Goal: Information Seeking & Learning: Learn about a topic

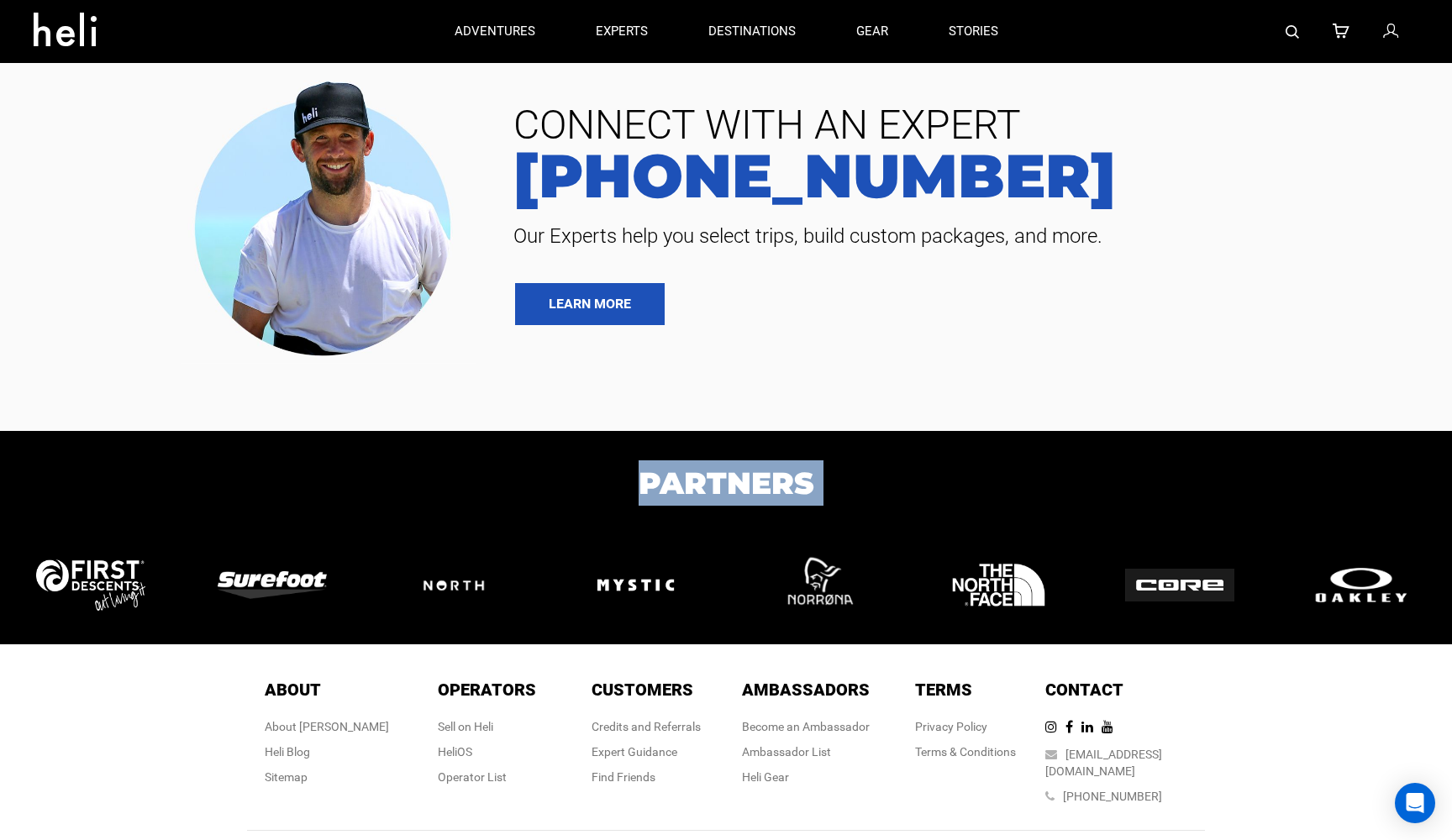
drag, startPoint x: 0, startPoint y: 0, endPoint x: 1018, endPoint y: 248, distance: 1047.8
click at [1017, 249] on div "CONNECT WITH AN EXPERT [PHONE_NUMBER] Our Experts help you select trips, build …" at bounding box center [726, 447] width 1452 height 893
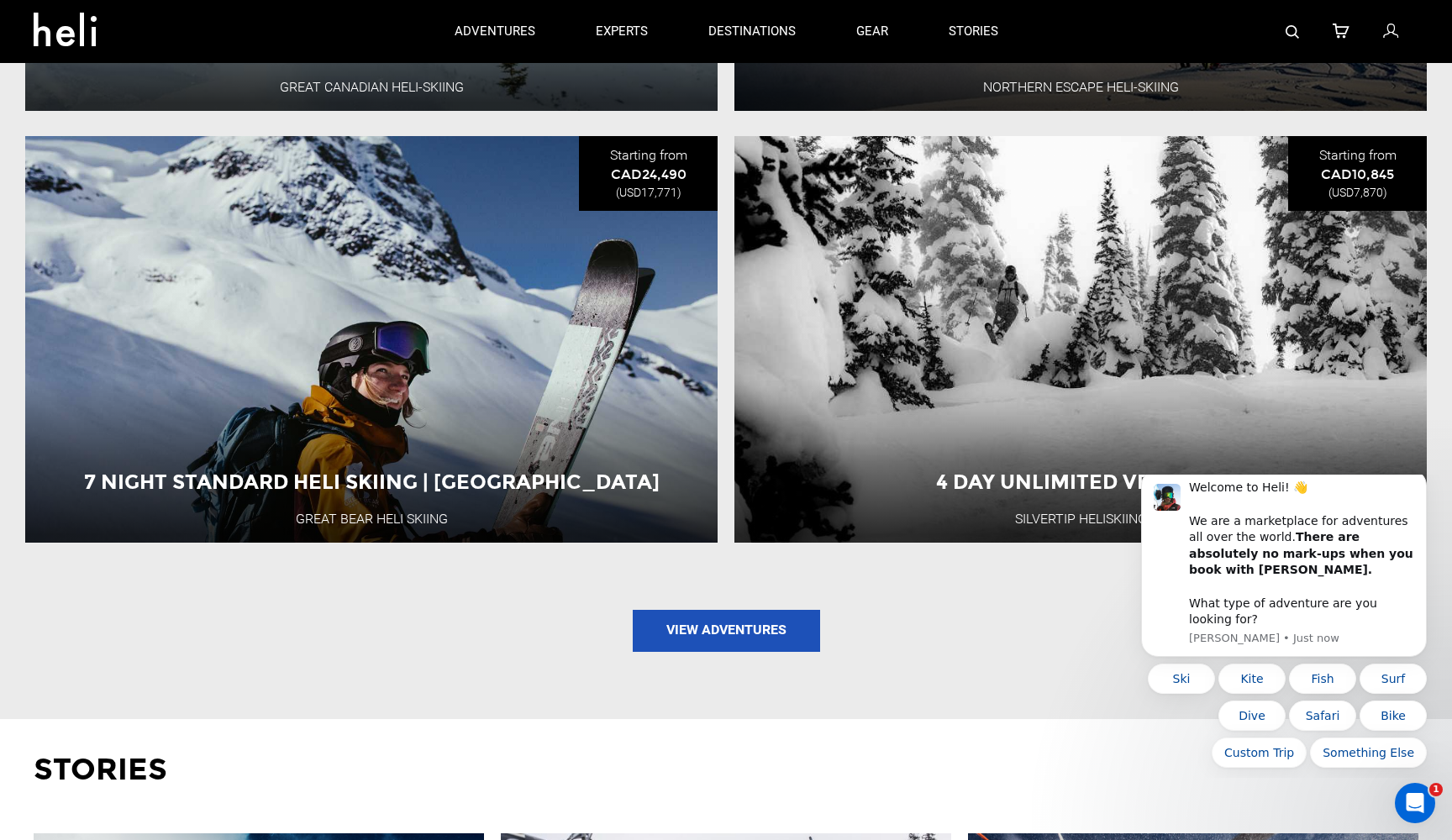
scroll to position [1932, 0]
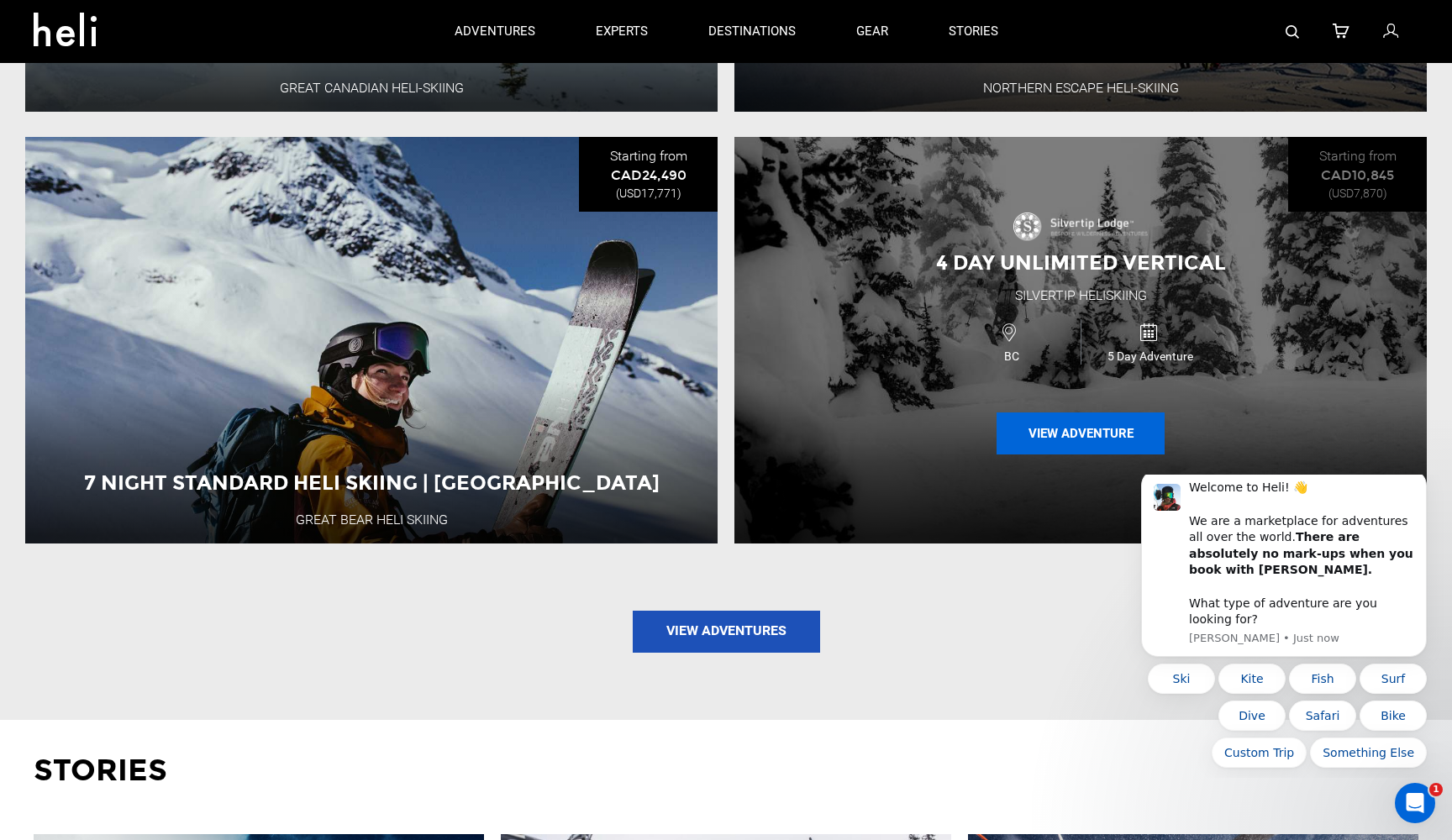
click at [1088, 422] on button "View Adventure" at bounding box center [1079, 433] width 168 height 42
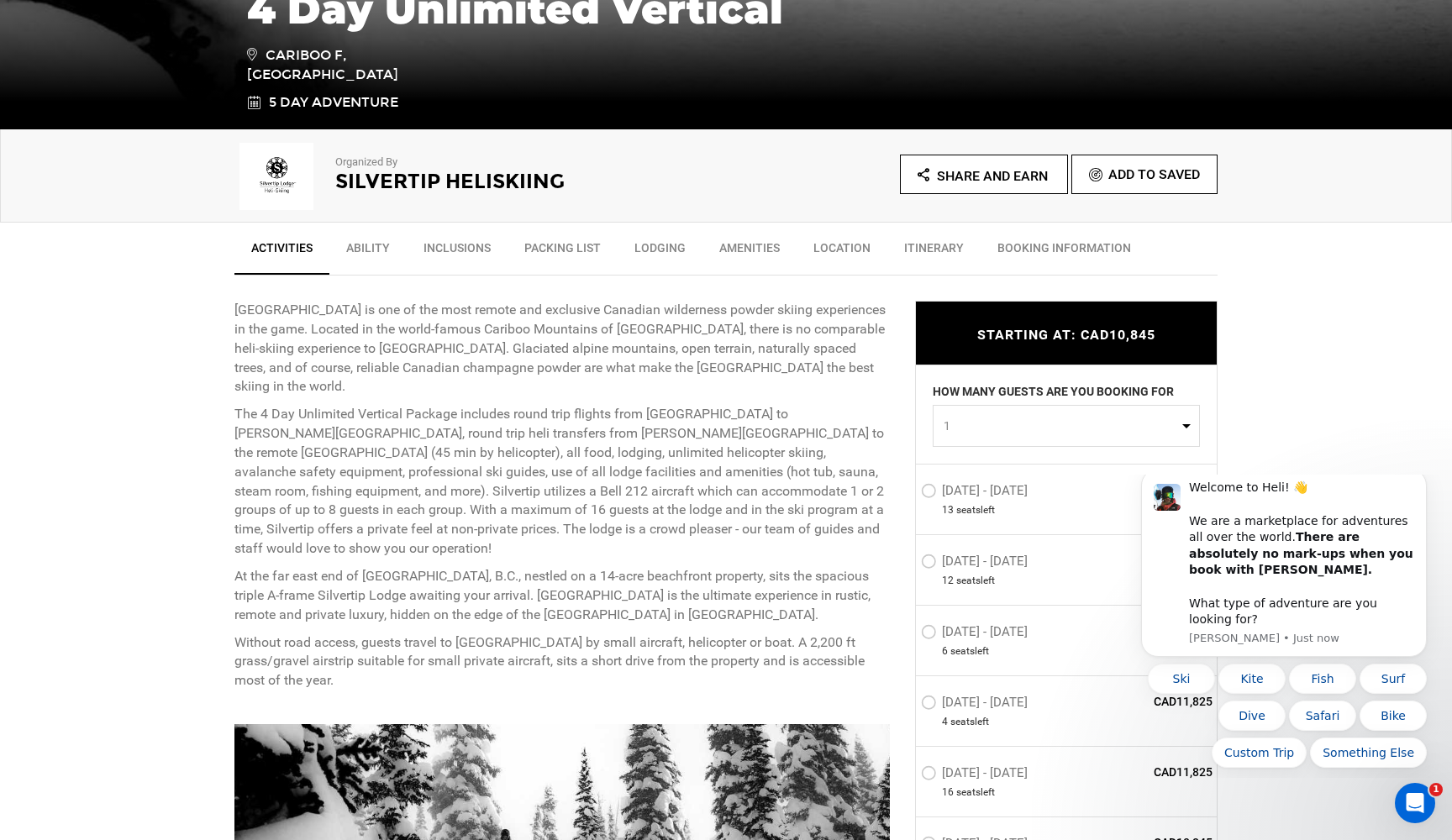
scroll to position [439, 0]
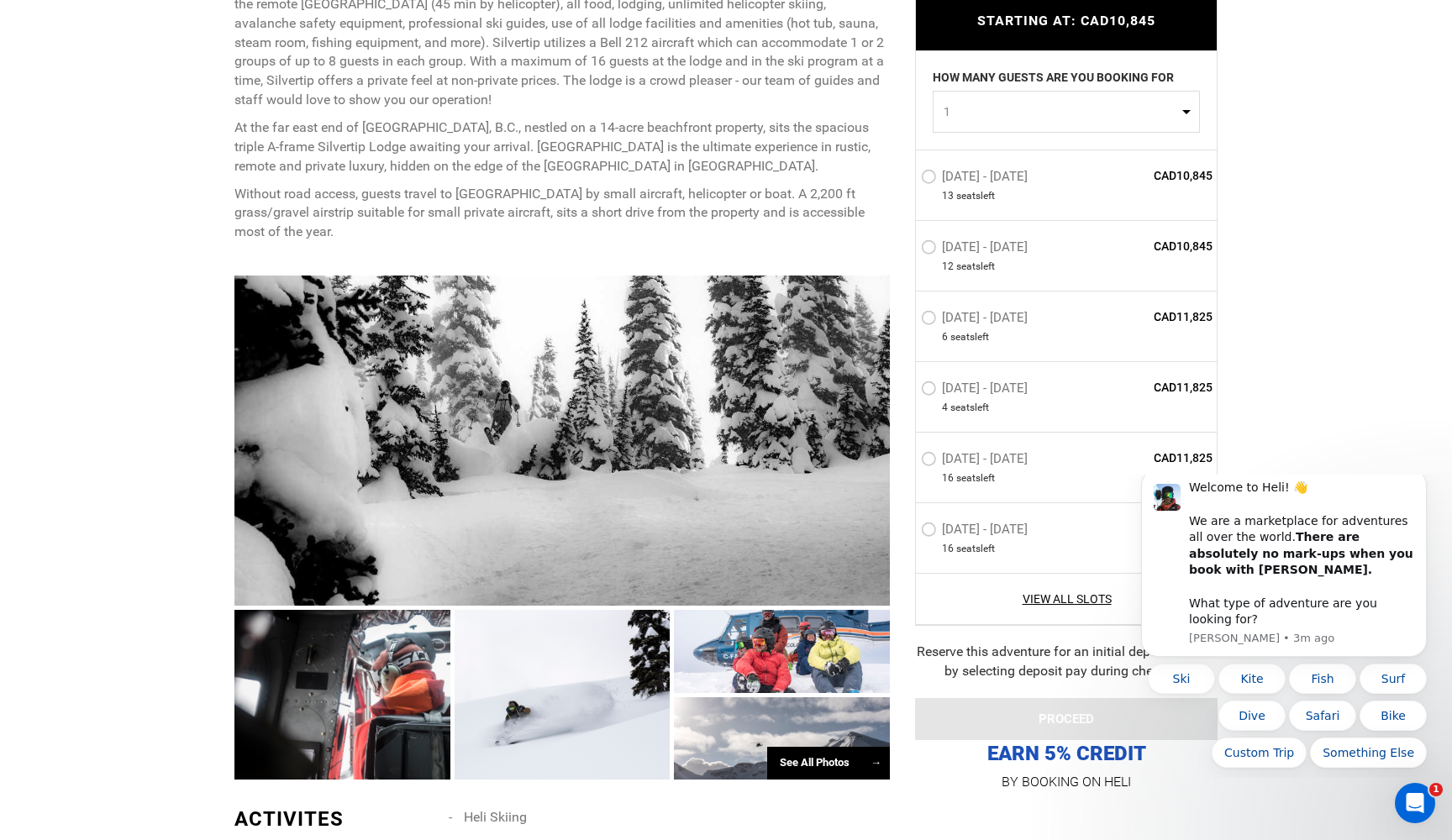
scroll to position [958, 0]
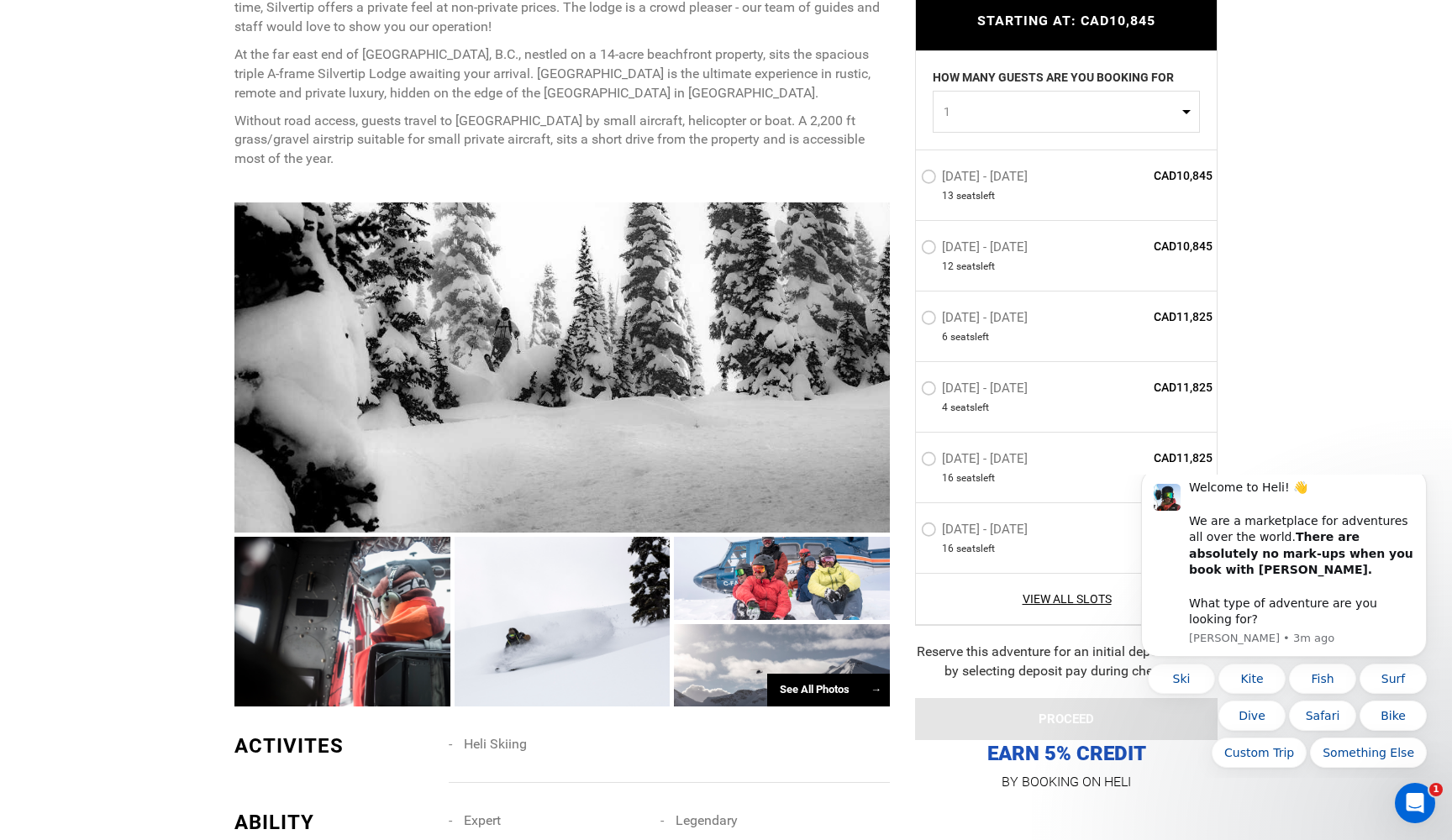
click at [834, 673] on div "See All Photos →" at bounding box center [828, 690] width 122 height 33
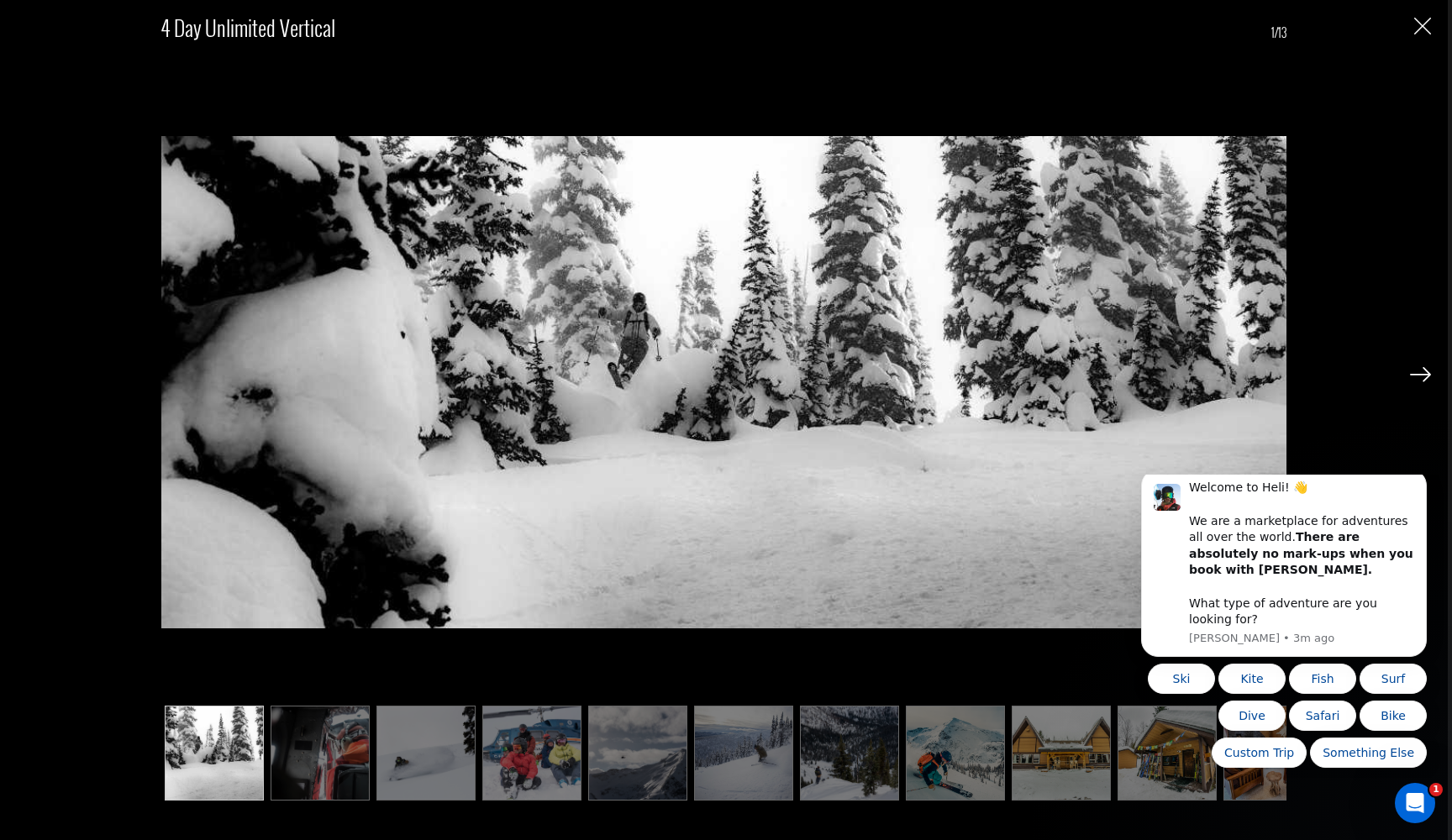
click at [1423, 375] on img at bounding box center [1419, 374] width 21 height 15
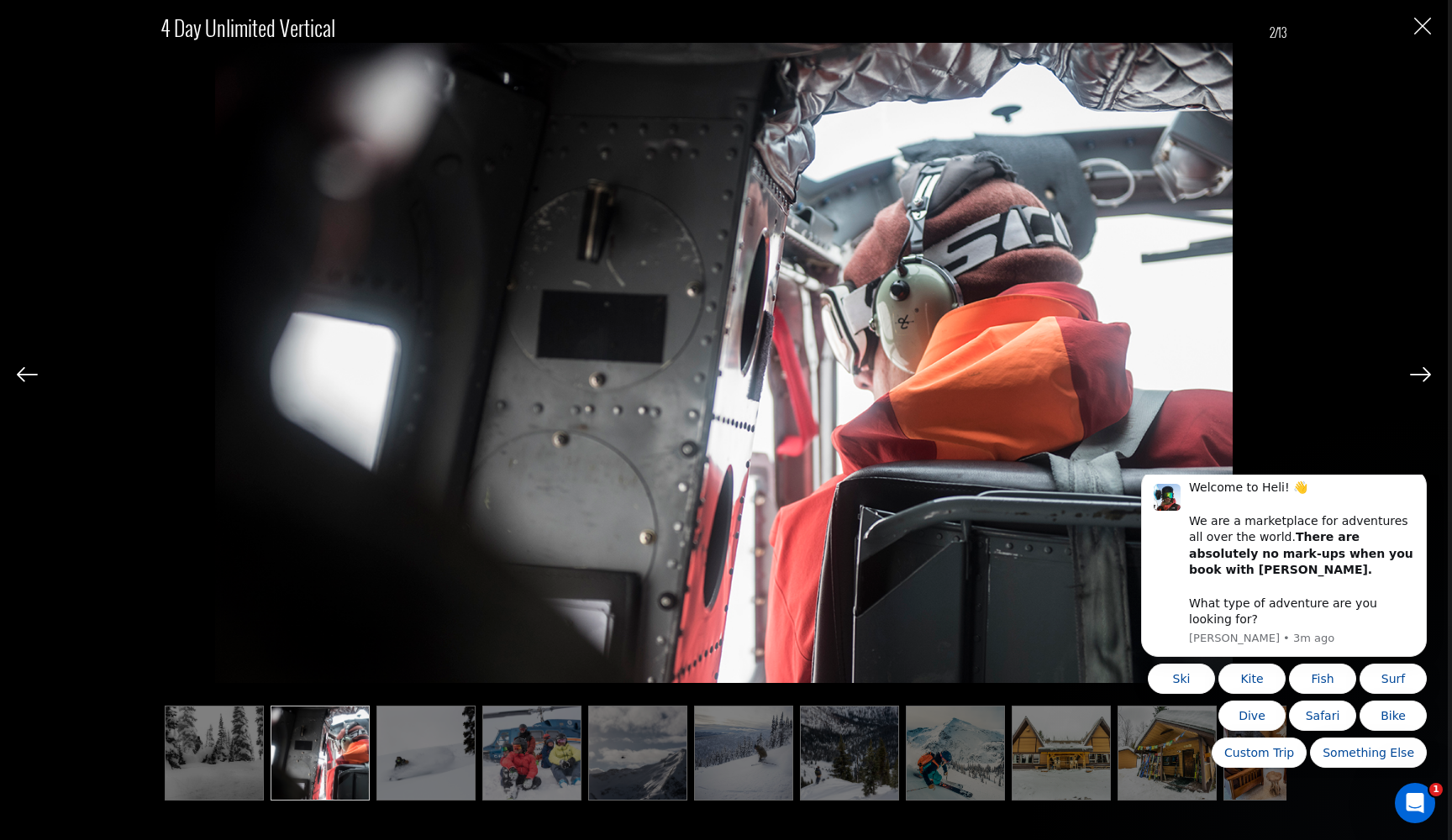
click at [1423, 375] on img at bounding box center [1419, 374] width 21 height 15
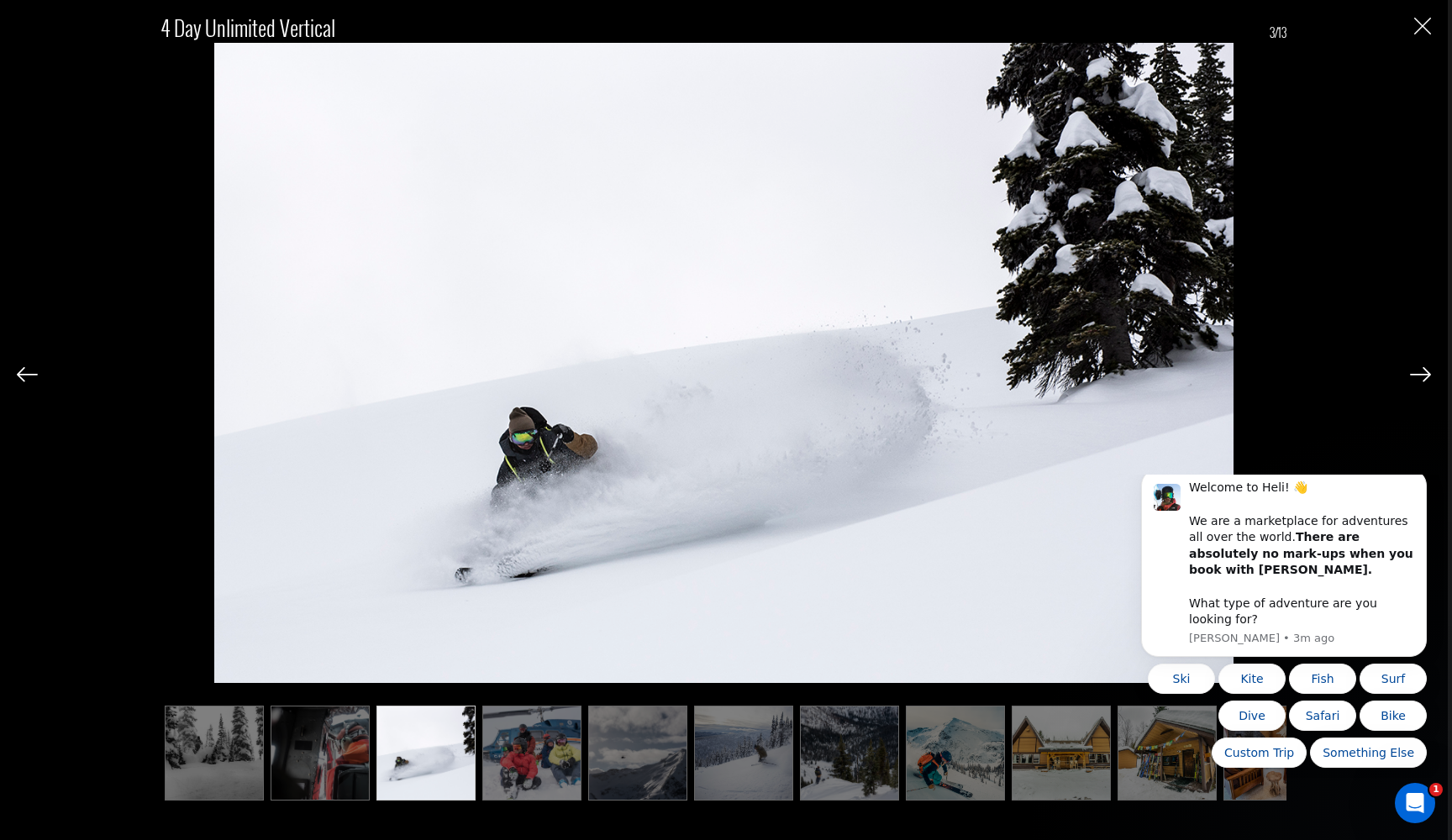
click at [1423, 375] on img at bounding box center [1419, 374] width 21 height 15
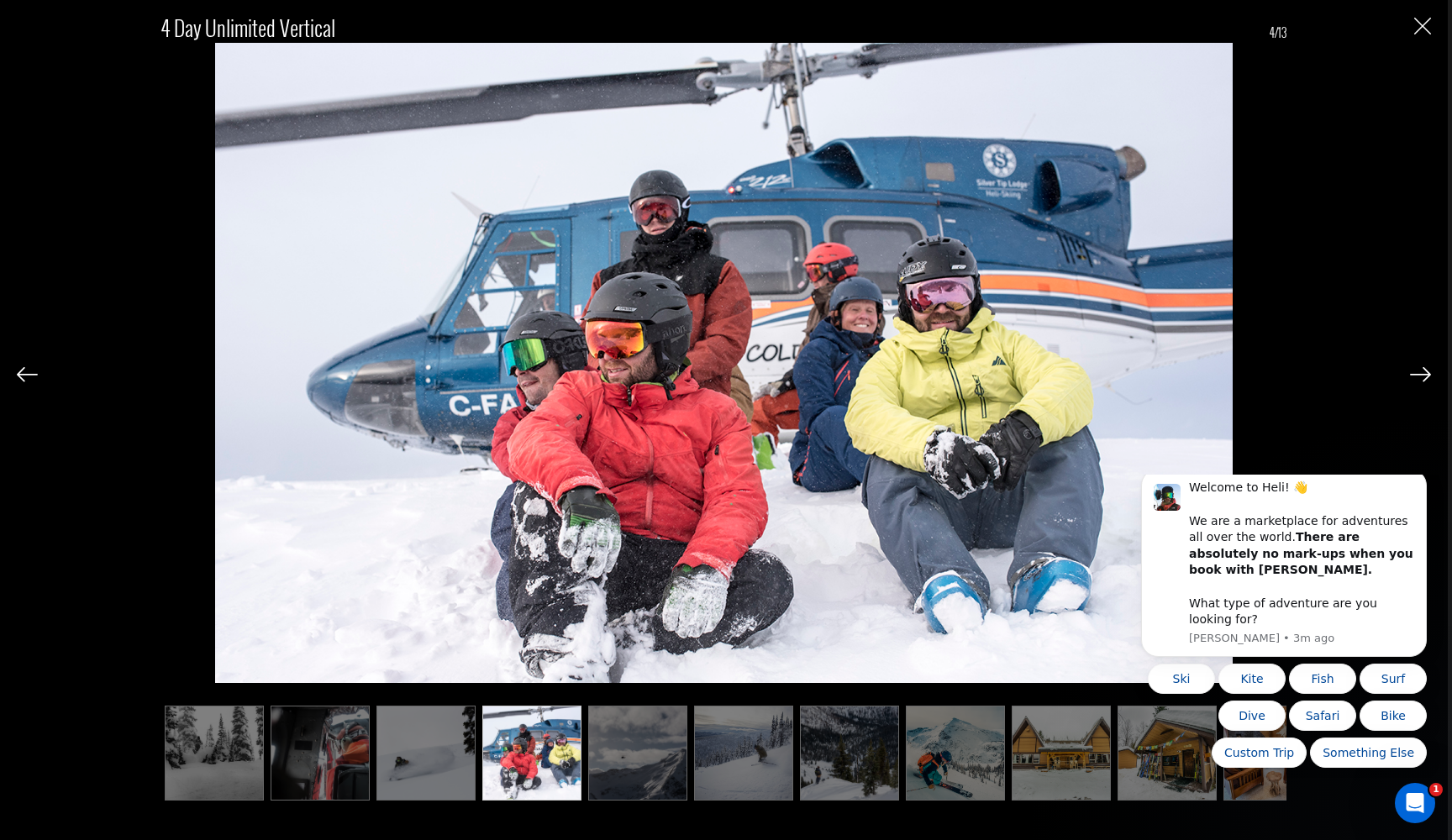
click at [1423, 375] on img at bounding box center [1419, 374] width 21 height 15
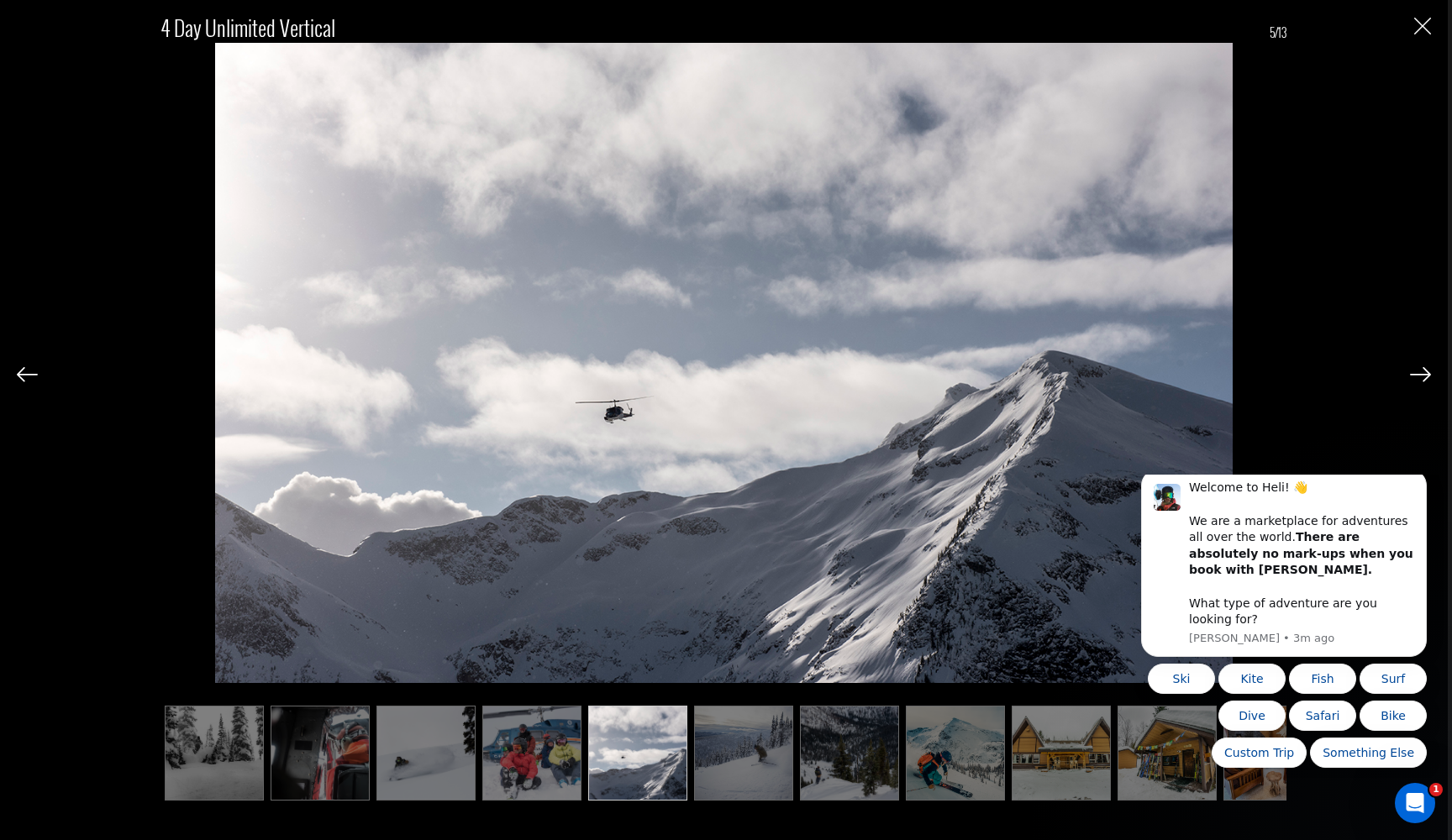
click at [1423, 375] on img at bounding box center [1419, 374] width 21 height 15
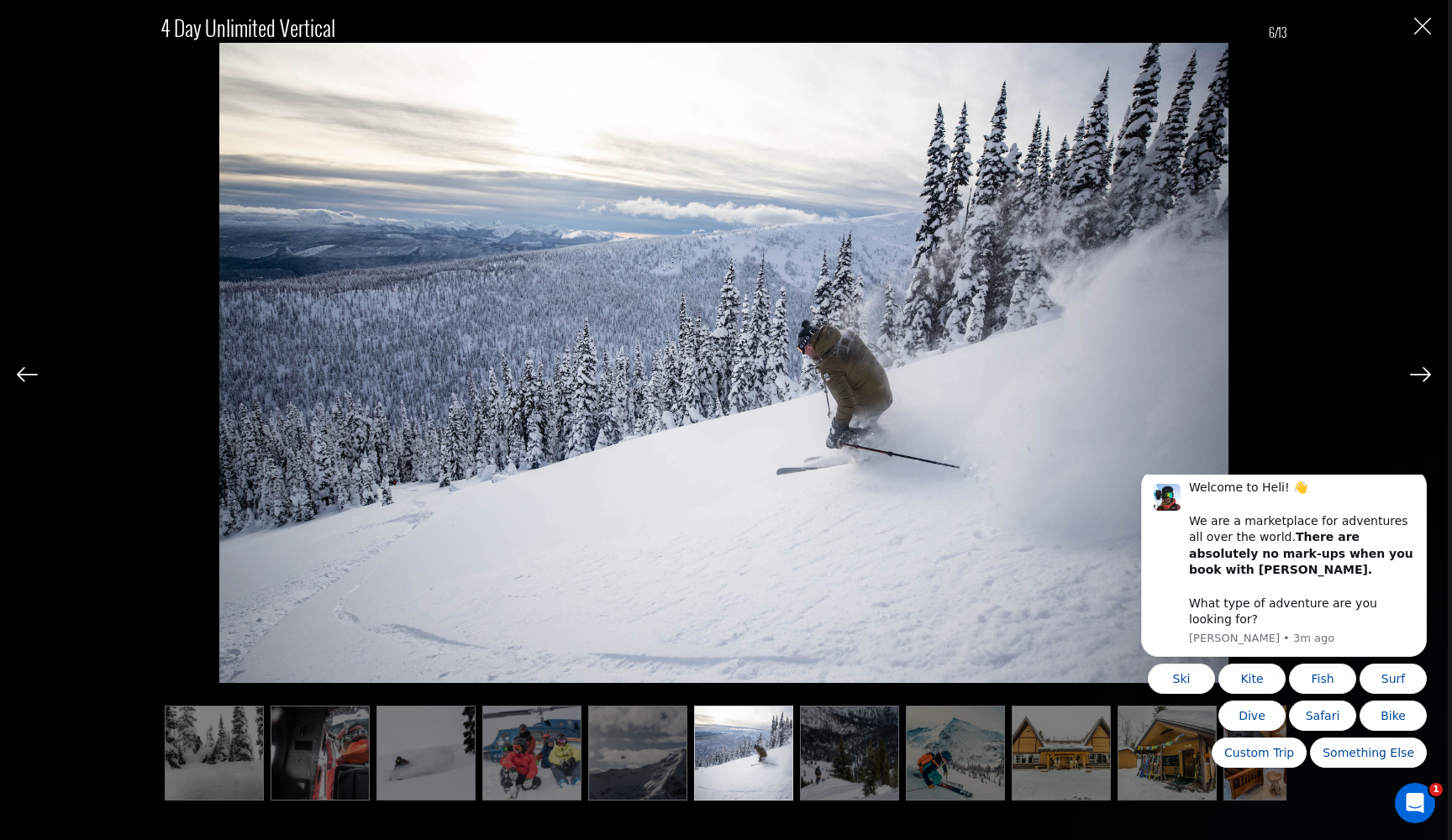
click at [1423, 375] on img at bounding box center [1419, 374] width 21 height 15
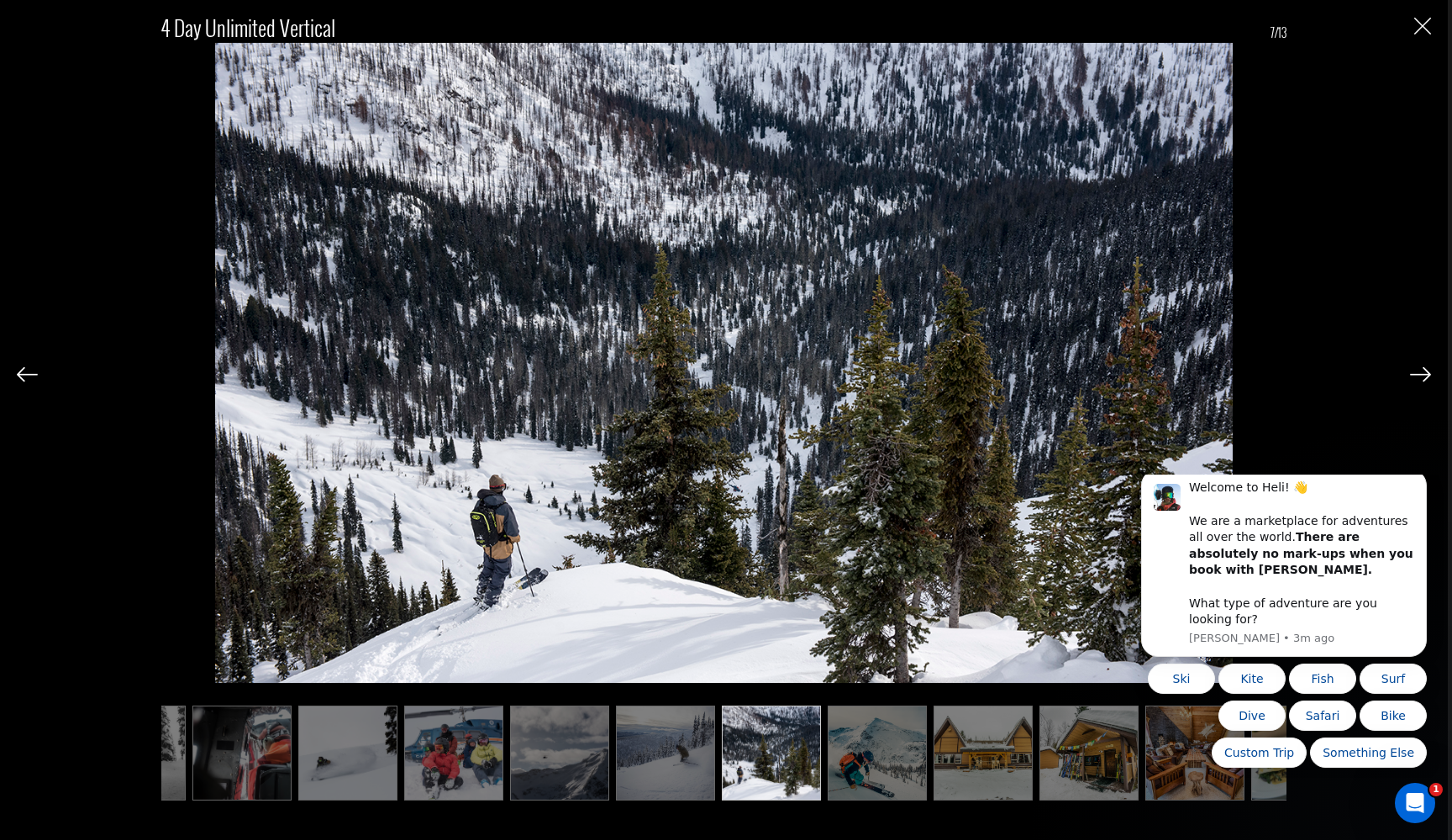
click at [1423, 375] on img at bounding box center [1419, 374] width 21 height 15
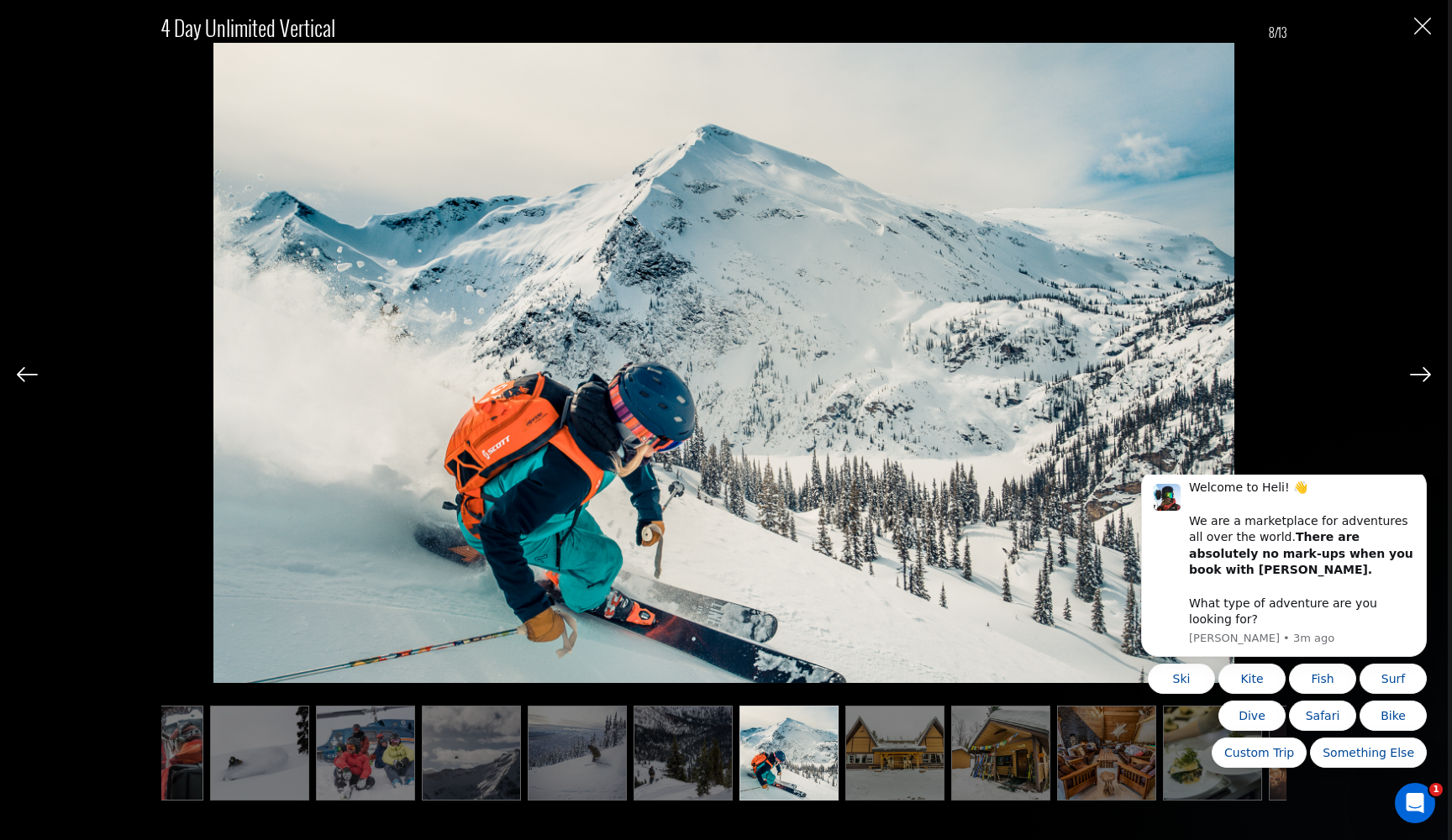
click at [1423, 375] on img at bounding box center [1419, 374] width 21 height 15
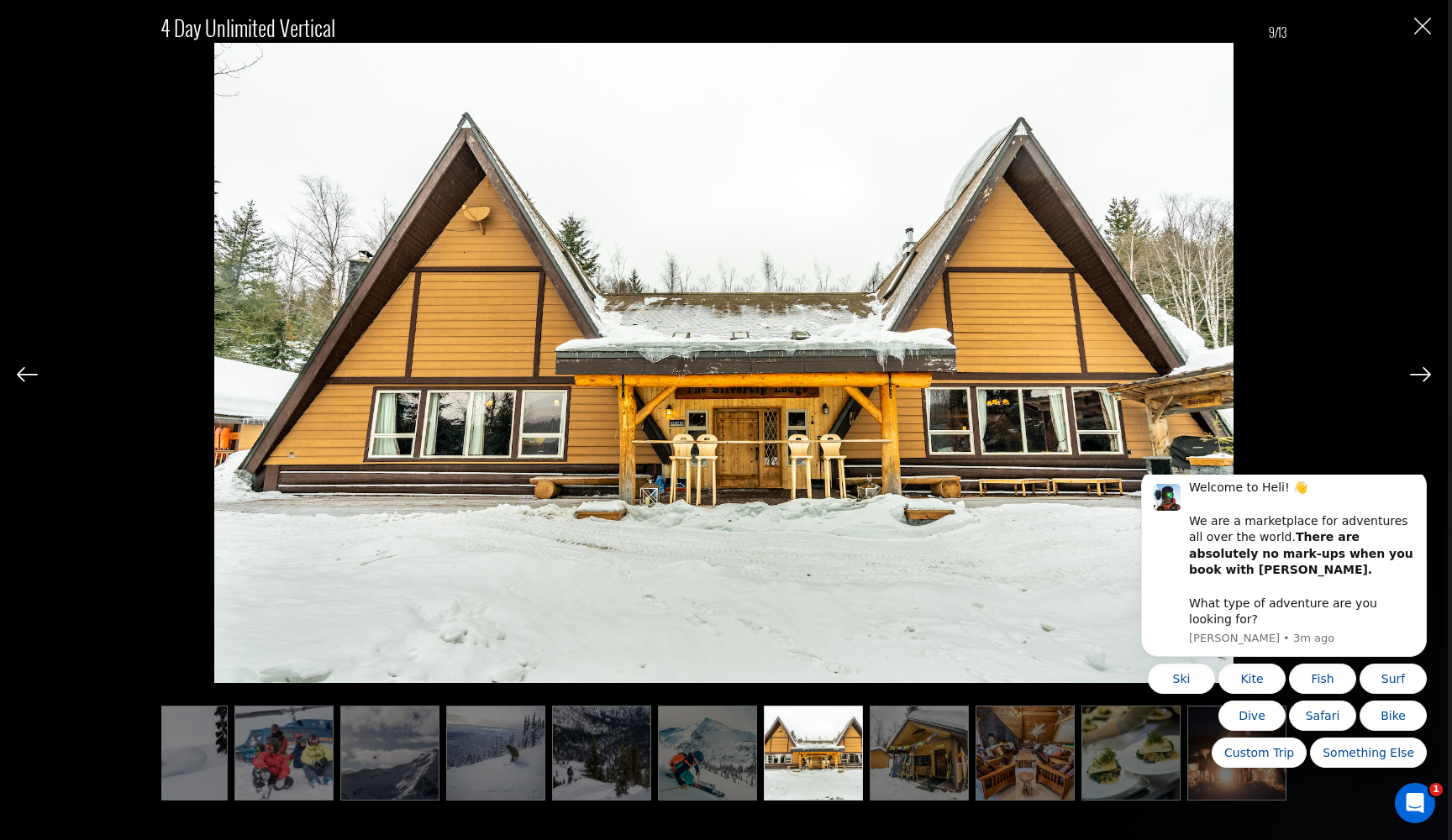
scroll to position [0, 250]
click at [1423, 375] on img at bounding box center [1419, 374] width 21 height 15
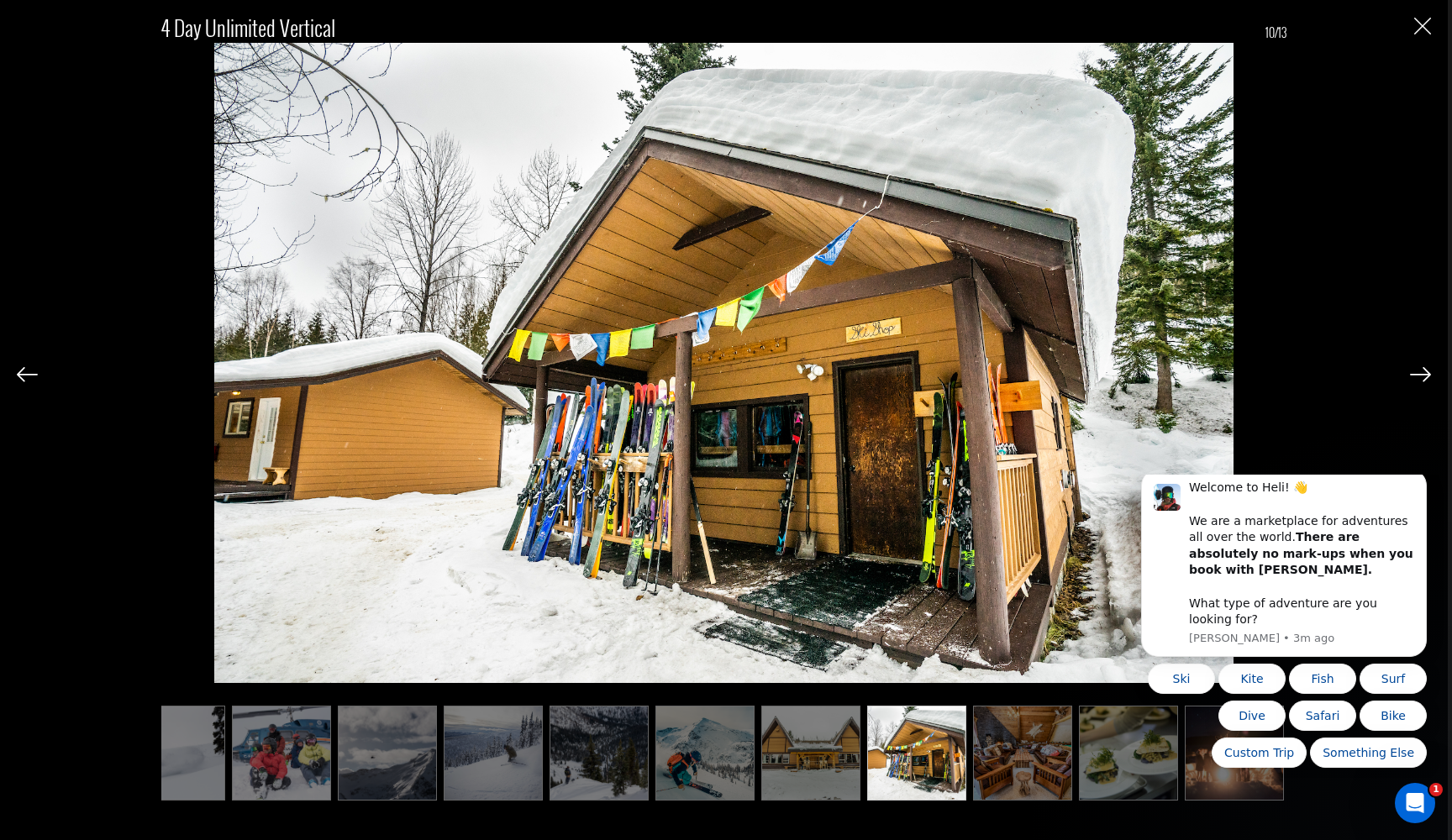
scroll to position [0, 252]
click at [1423, 375] on img at bounding box center [1419, 374] width 21 height 15
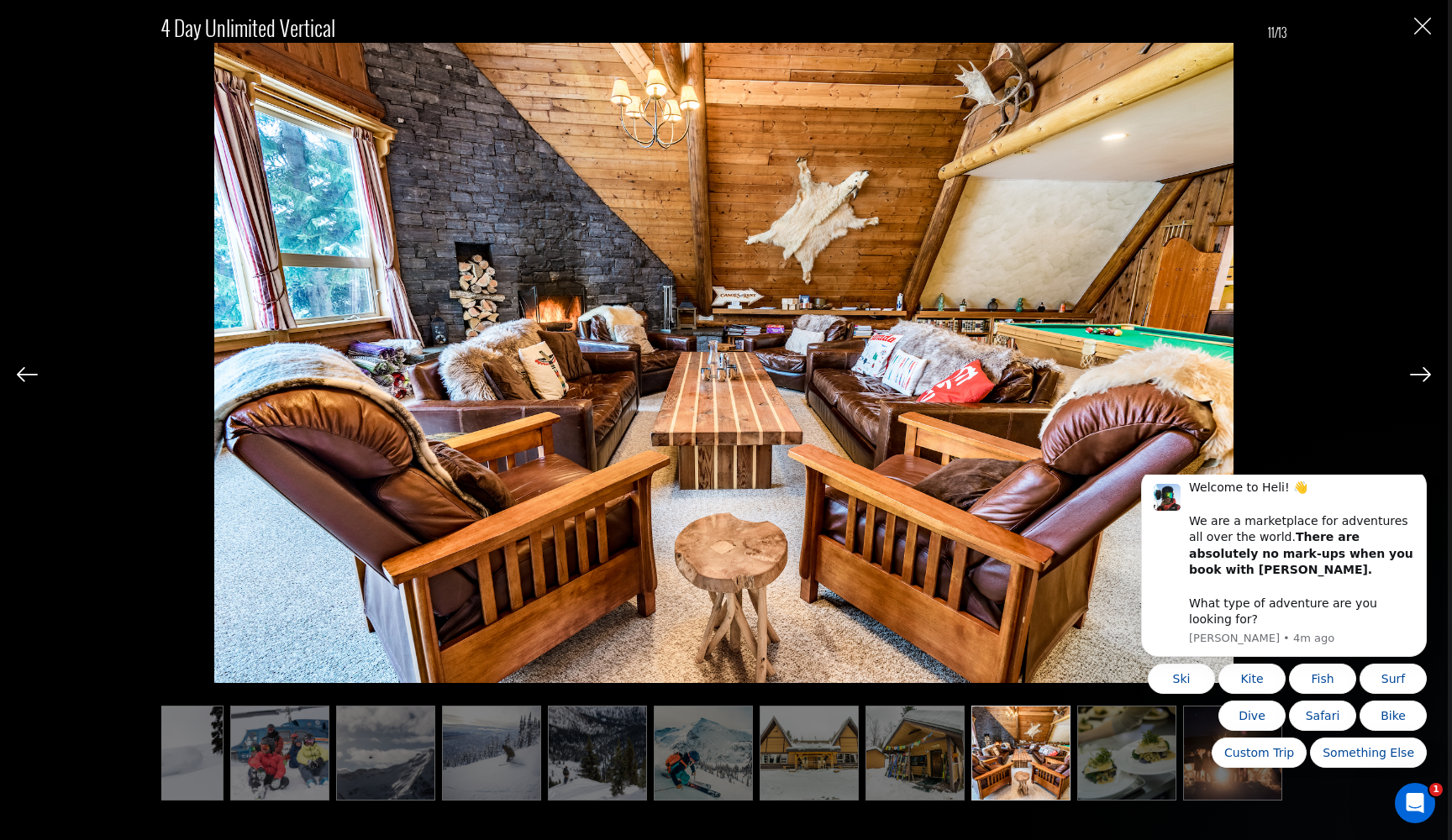
click at [1423, 375] on img at bounding box center [1419, 374] width 21 height 15
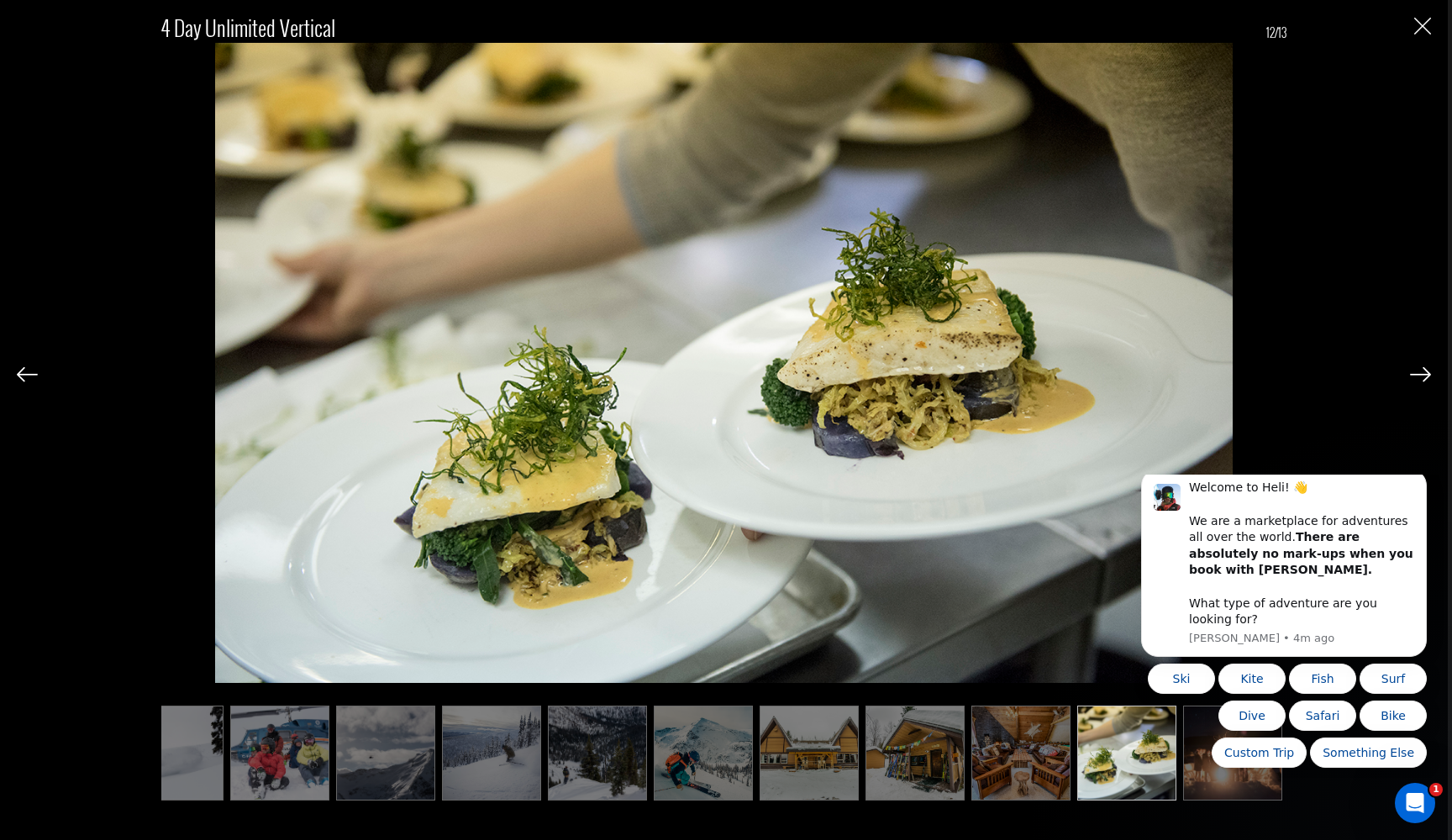
click at [1423, 375] on img at bounding box center [1419, 374] width 21 height 15
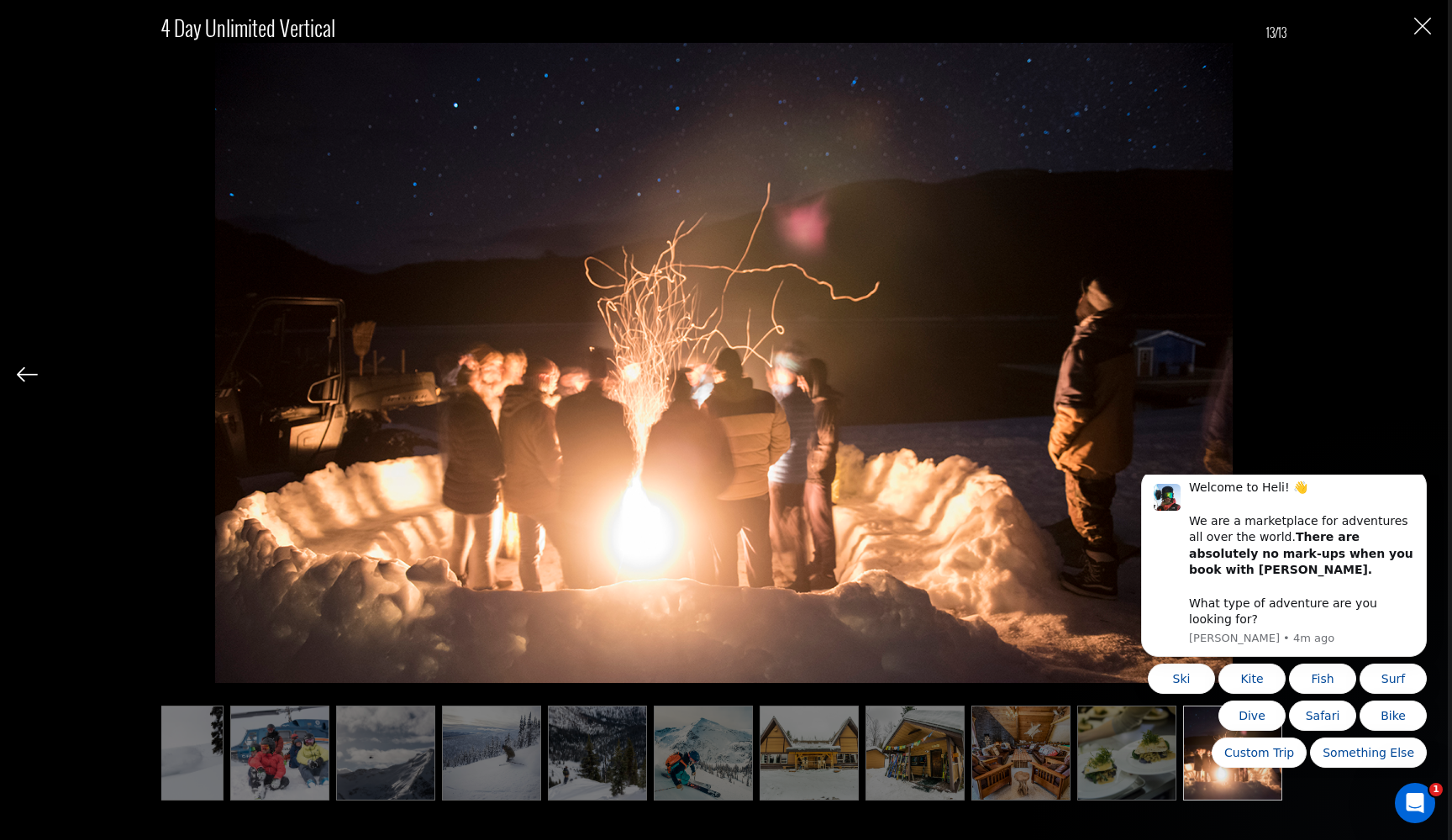
click at [1423, 375] on div "4 Day Unlimited Vertical 13/13" at bounding box center [724, 399] width 1414 height 798
click at [1415, 18] on img "Close" at bounding box center [1422, 25] width 17 height 17
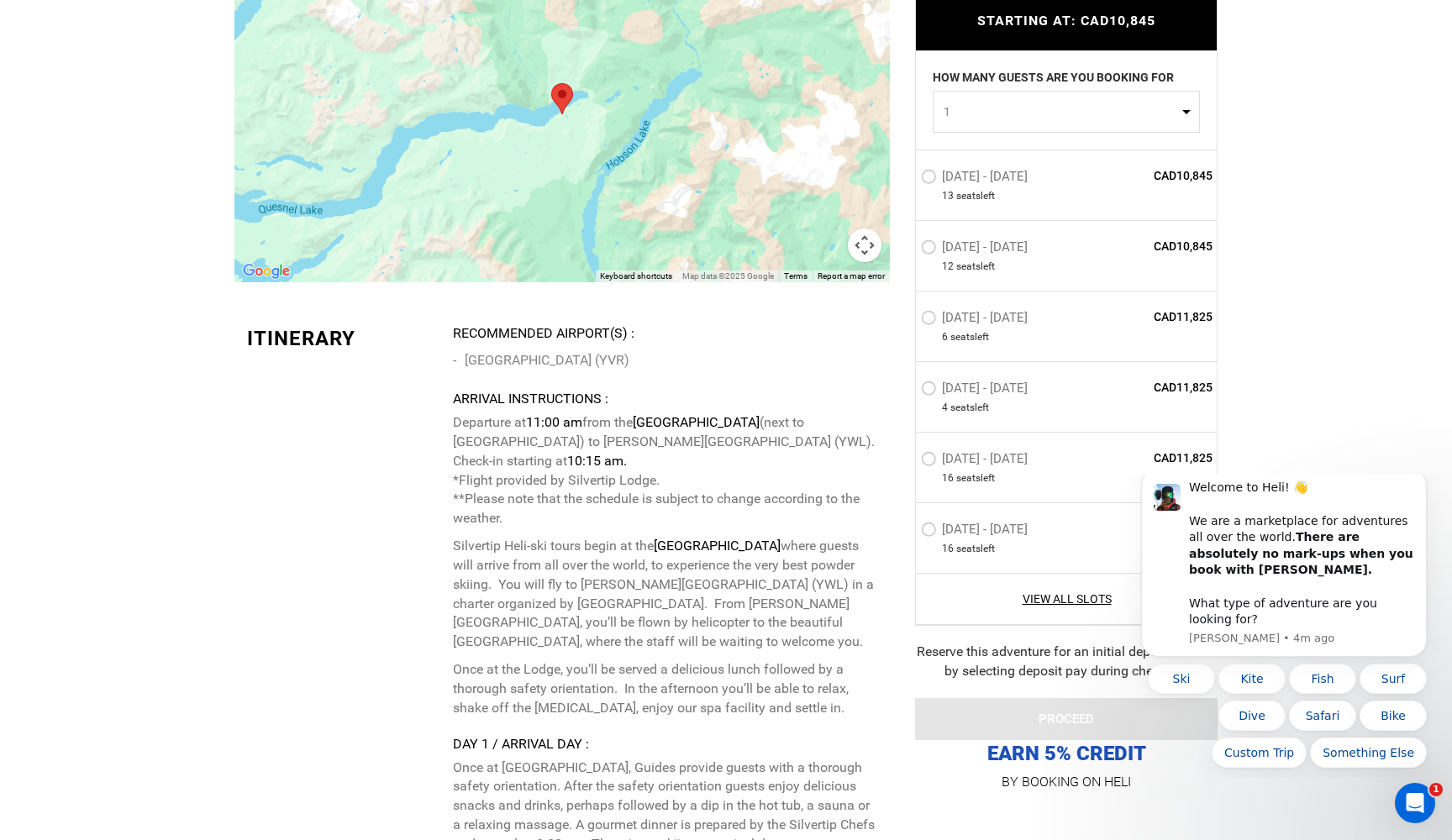
scroll to position [3927, 0]
